Goal: Book appointment/travel/reservation

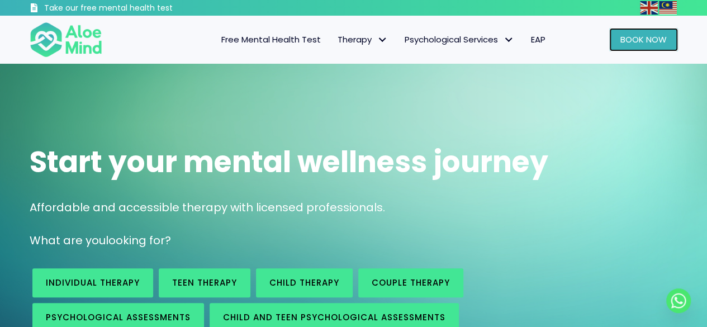
click at [670, 32] on link "Book Now" at bounding box center [643, 39] width 69 height 23
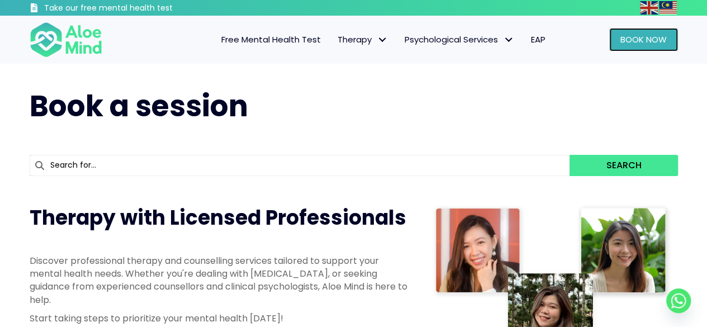
click at [634, 44] on span "Book Now" at bounding box center [643, 40] width 46 height 12
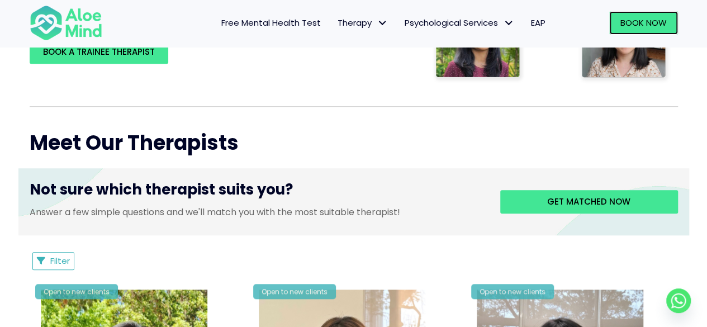
scroll to position [391, 0]
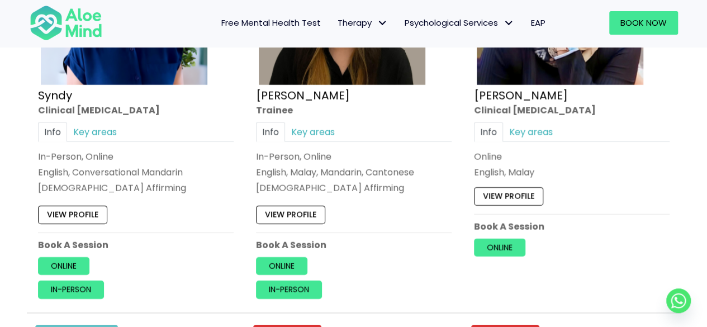
scroll to position [3633, 0]
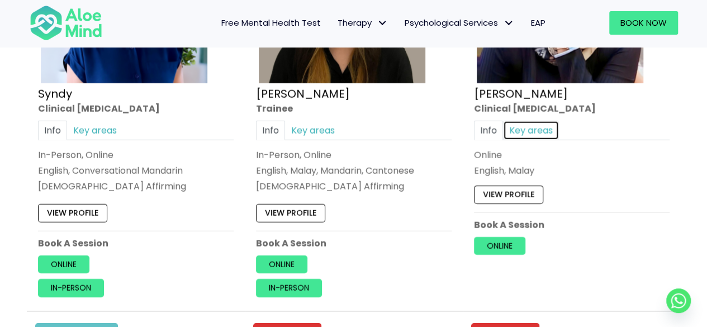
click at [539, 121] on link "Key areas" at bounding box center [531, 131] width 56 height 20
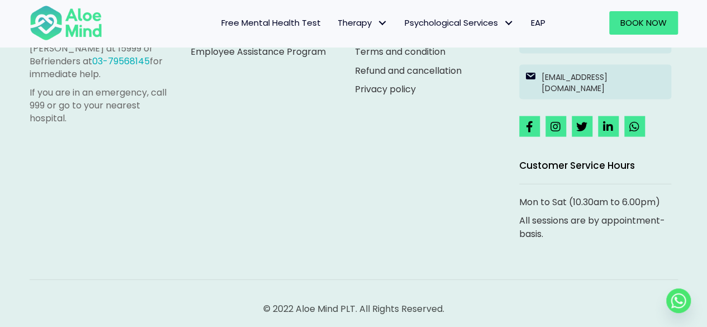
scroll to position [5397, 0]
